Goal: Book appointment/travel/reservation

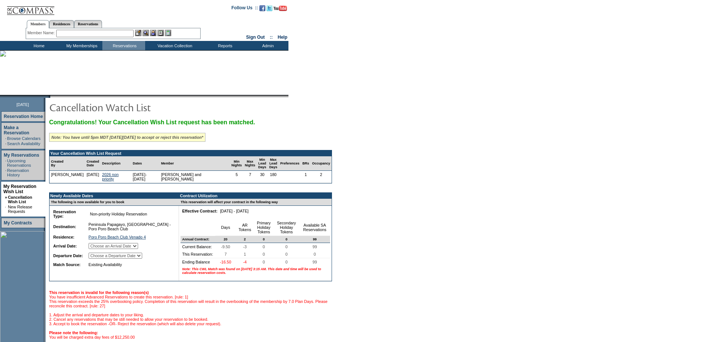
click at [138, 249] on select "Choose an Arrival Date [DATE] [DATE] [DATE] [DATE] [DATE] [DATE] [DATE]" at bounding box center [113, 246] width 49 height 6
select select "[DATE]"
click at [98, 249] on select "Choose an Arrival Date [DATE] [DATE] [DATE] [DATE] [DATE] [DATE] [DATE]" at bounding box center [113, 246] width 49 height 6
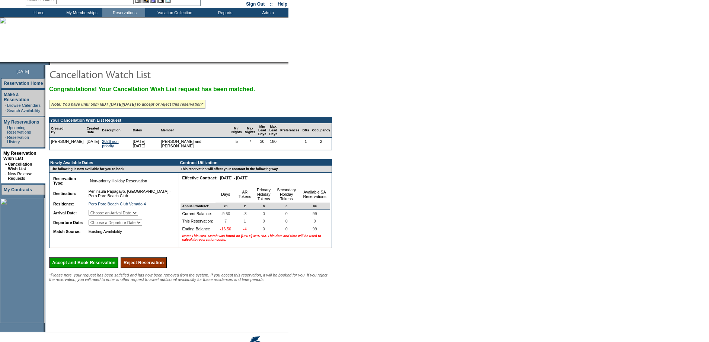
scroll to position [65, 0]
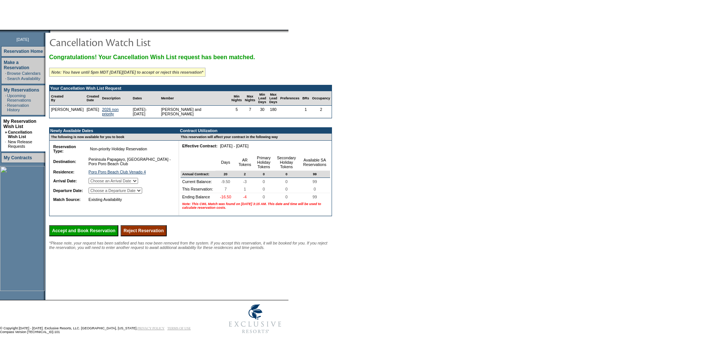
click at [142, 194] on select "Choose a Departure Date [DATE] [DATE] [DATE] [DATE] [DATE] [DATE] [DATE]" at bounding box center [116, 191] width 54 height 6
select select "[DATE]"
click at [98, 194] on select "Choose a Departure Date [DATE] [DATE] [DATE] [DATE] [DATE] [DATE] [DATE]" at bounding box center [116, 191] width 54 height 6
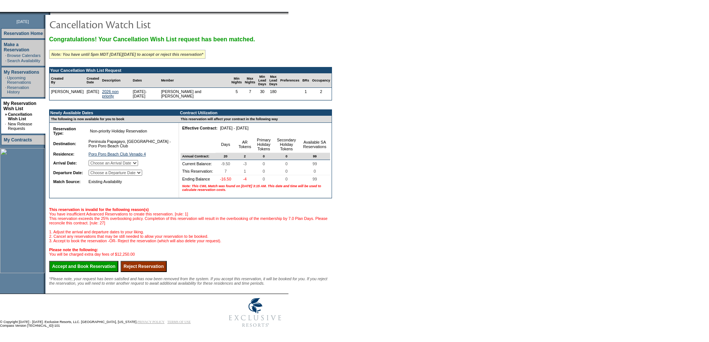
scroll to position [123, 0]
drag, startPoint x: 98, startPoint y: 259, endPoint x: 384, endPoint y: 26, distance: 369.0
click at [98, 261] on input "Accept and Book Reservation" at bounding box center [83, 266] width 69 height 11
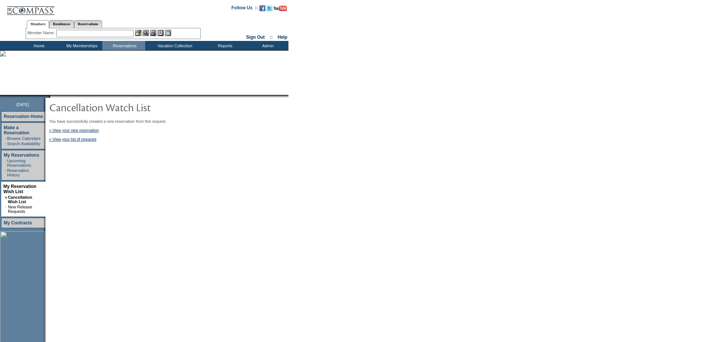
drag, startPoint x: 471, startPoint y: 157, endPoint x: 461, endPoint y: 155, distance: 9.9
click at [469, 157] on form "Follow Us ::" at bounding box center [354, 201] width 709 height 403
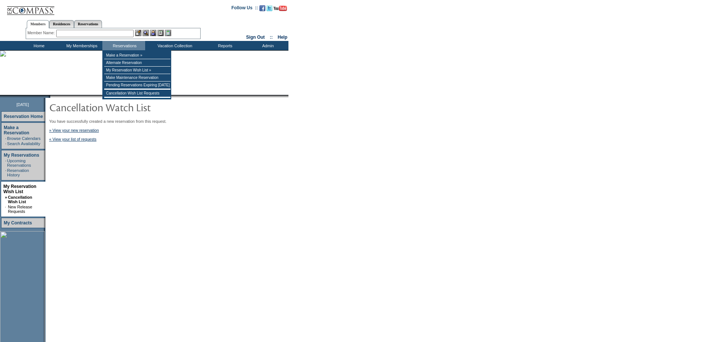
click at [131, 35] on input "text" at bounding box center [94, 33] width 77 height 7
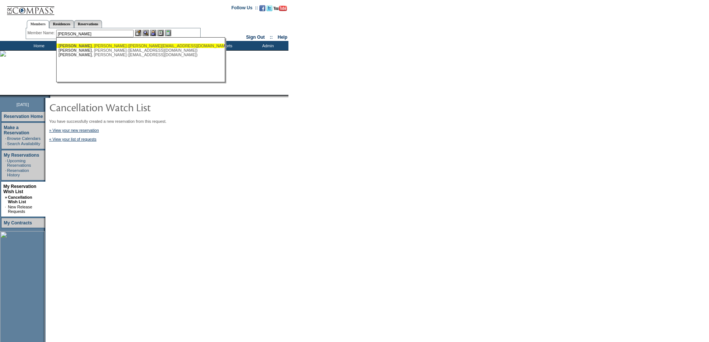
click at [98, 45] on div "McCall , Chad (chadmccall@me.com)" at bounding box center [140, 46] width 164 height 4
type input "McCall, Chad (chadmccall@me.com)"
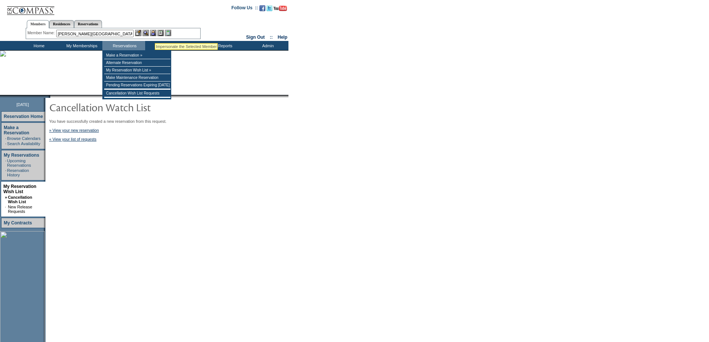
click at [155, 33] on img at bounding box center [153, 33] width 6 height 6
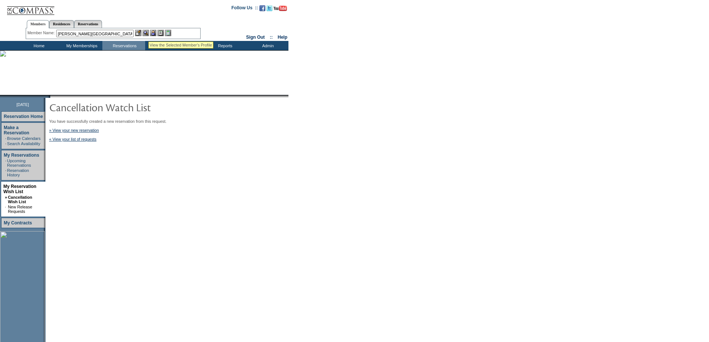
click at [147, 33] on img at bounding box center [146, 33] width 6 height 6
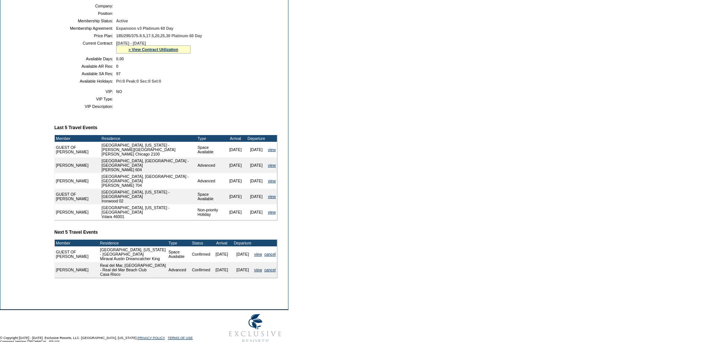
scroll to position [193, 0]
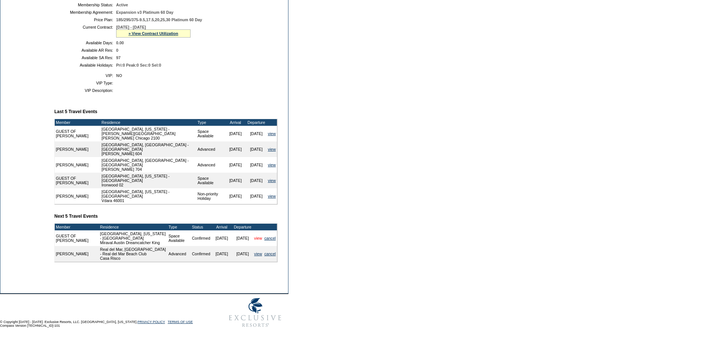
click at [254, 236] on link "view" at bounding box center [258, 238] width 8 height 4
